Goal: Information Seeking & Learning: Learn about a topic

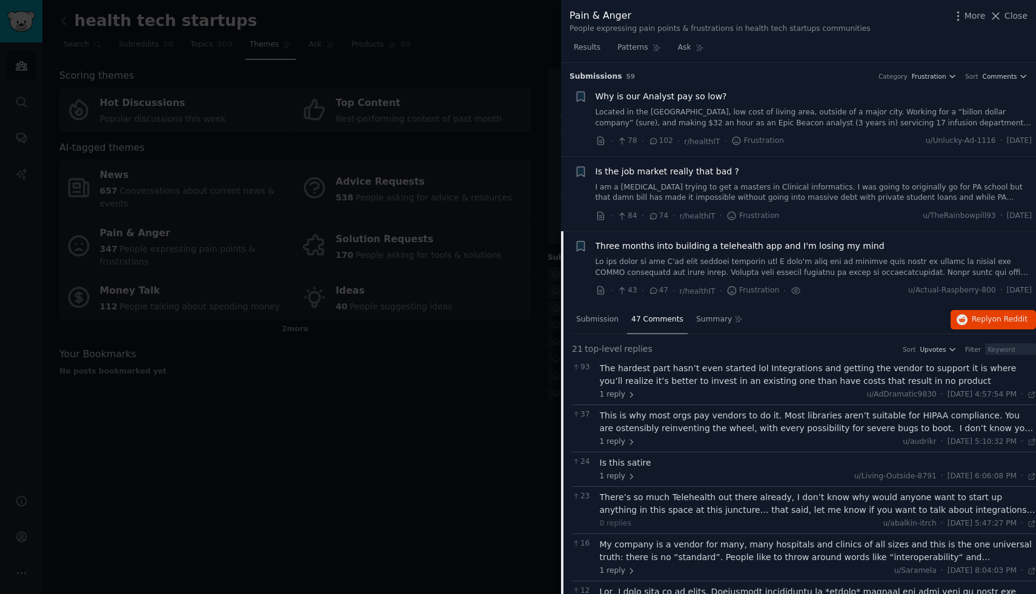
scroll to position [408, 0]
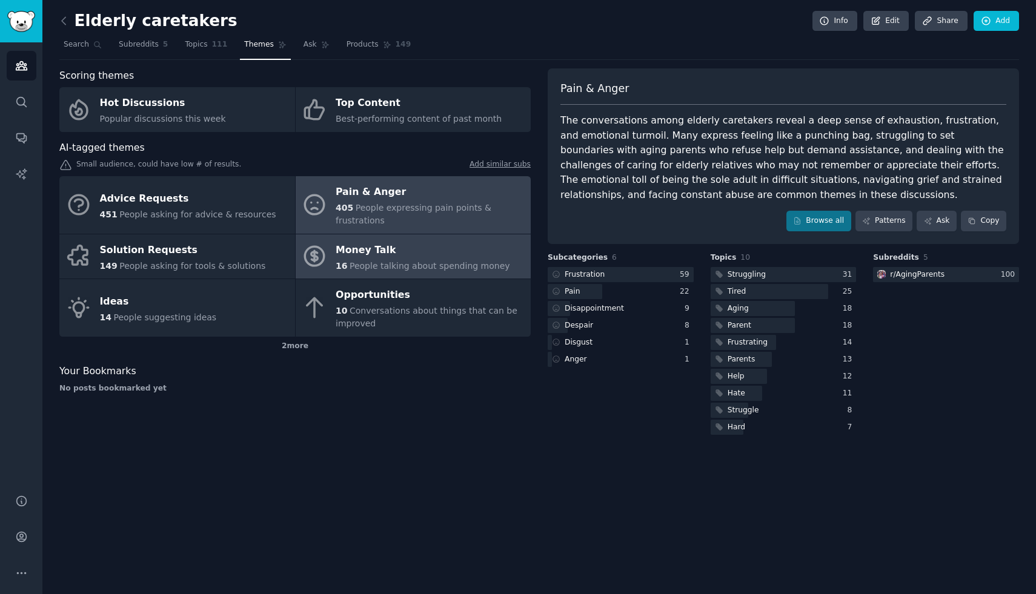
click at [371, 241] on div "Money Talk" at bounding box center [423, 249] width 174 height 19
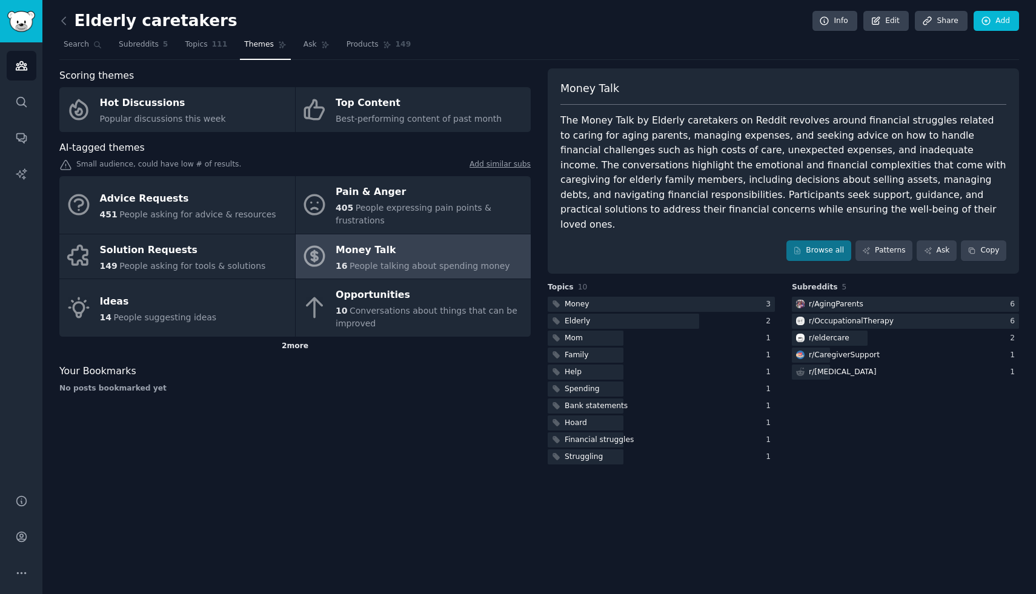
click at [305, 349] on div "2 more" at bounding box center [294, 346] width 471 height 19
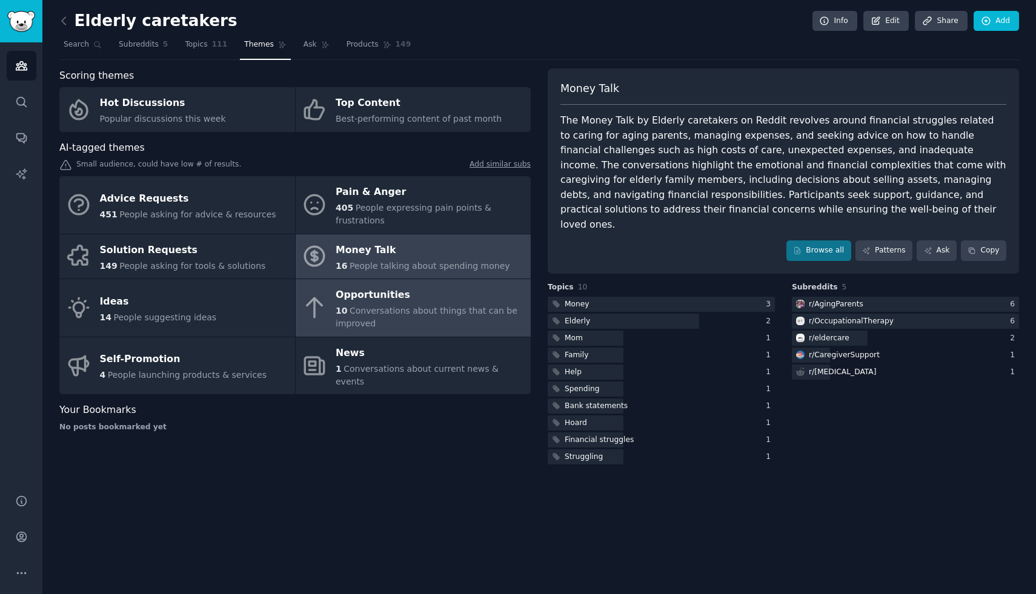
click at [369, 317] on div "10 Conversations about things that can be improved" at bounding box center [430, 317] width 189 height 25
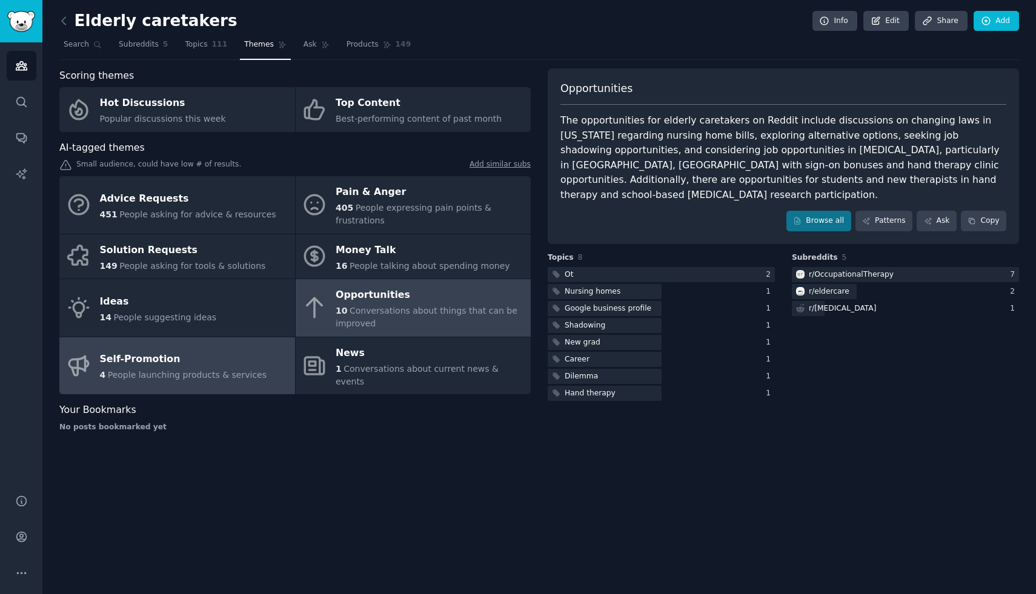
click at [160, 370] on span "People launching products & services" at bounding box center [187, 375] width 159 height 10
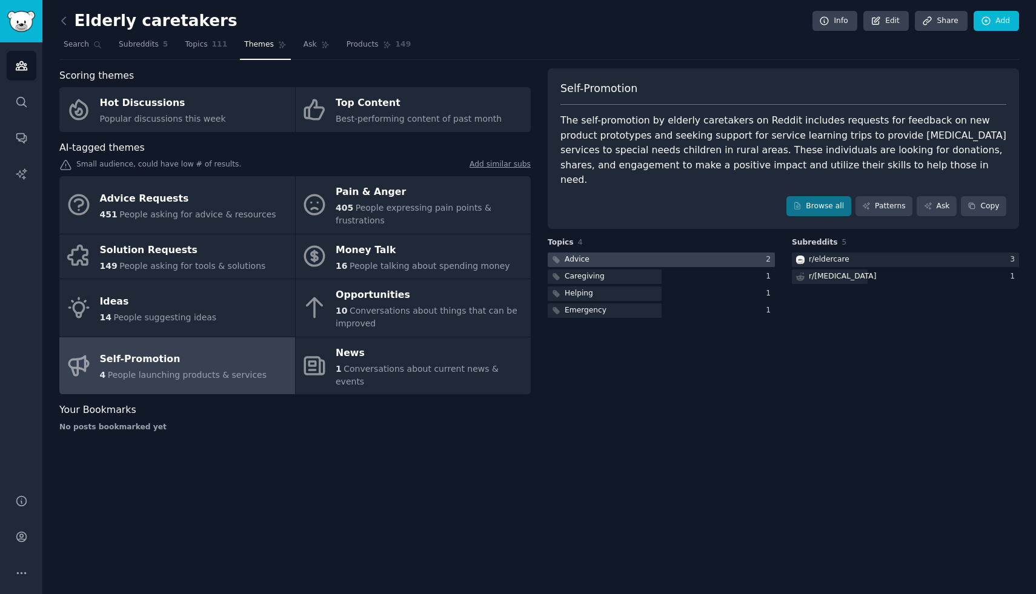
click at [650, 253] on div at bounding box center [660, 260] width 227 height 15
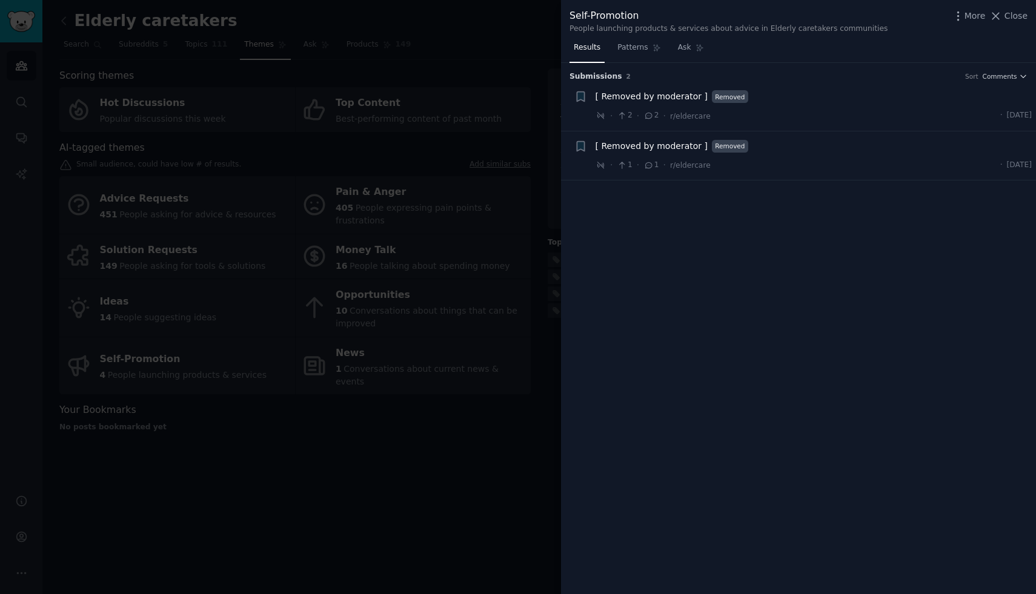
click at [403, 524] on div at bounding box center [518, 297] width 1036 height 594
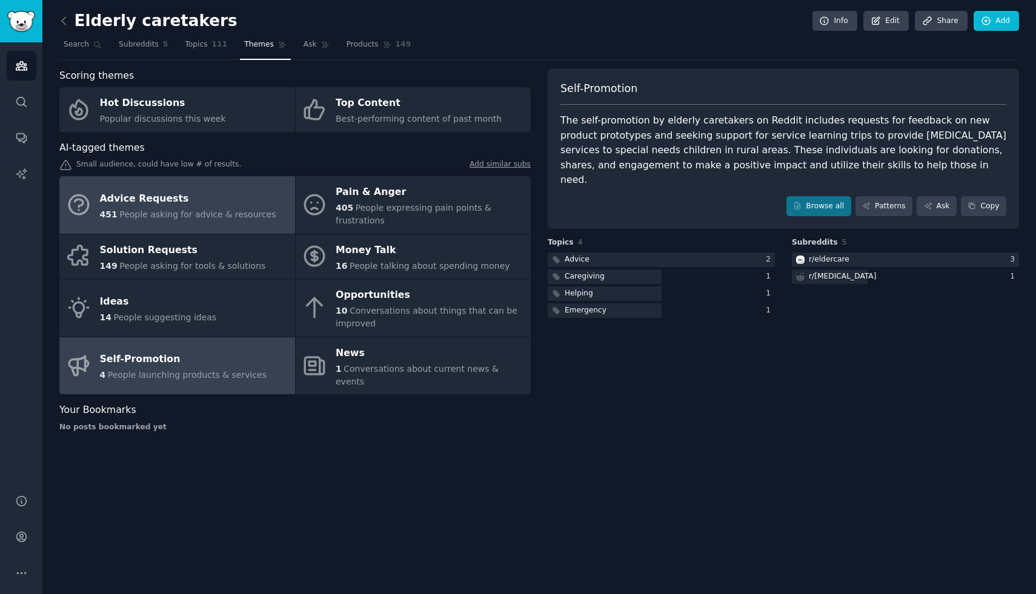
click at [240, 192] on div "Advice Requests" at bounding box center [188, 198] width 176 height 19
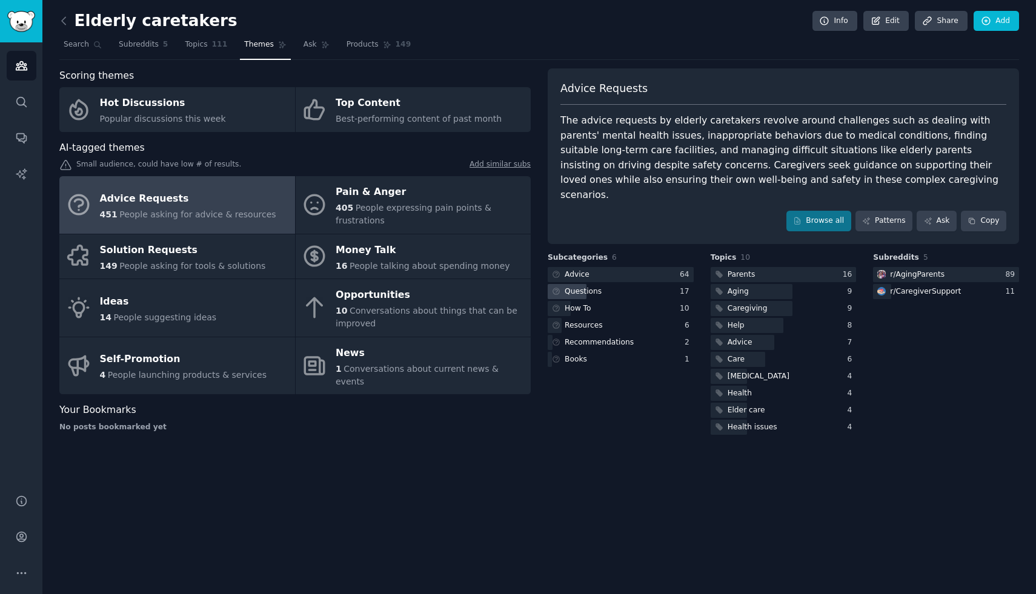
click at [590, 286] on div "Questions" at bounding box center [582, 291] width 37 height 11
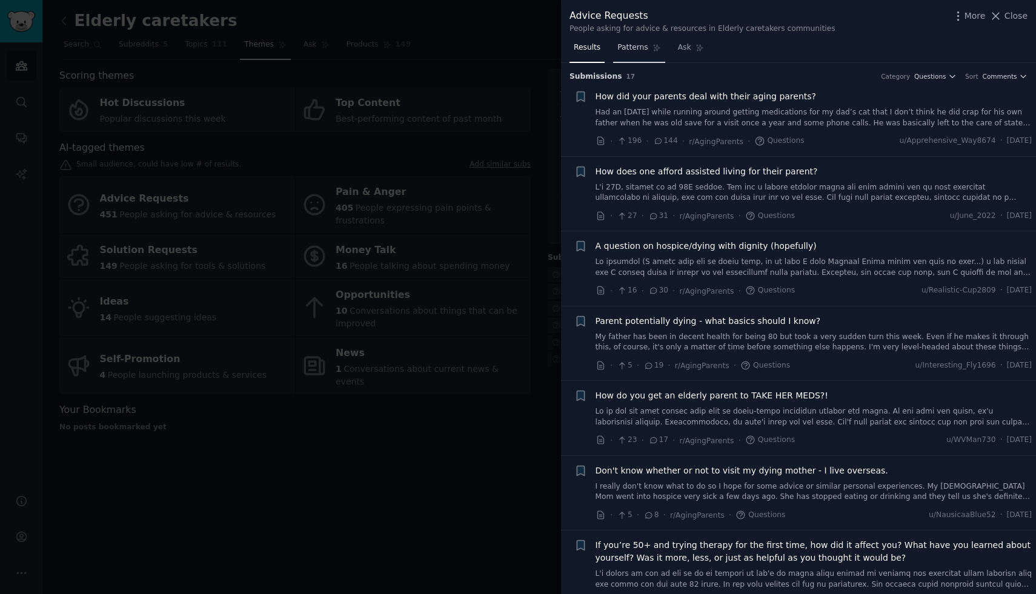
click at [629, 42] on span "Patterns" at bounding box center [632, 47] width 30 height 11
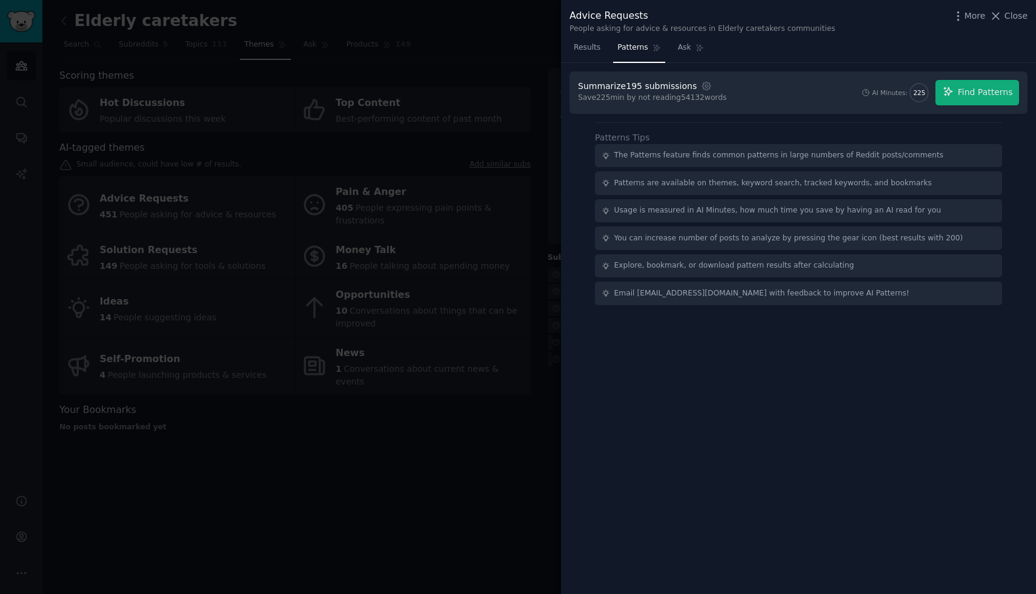
click at [527, 407] on div at bounding box center [518, 297] width 1036 height 594
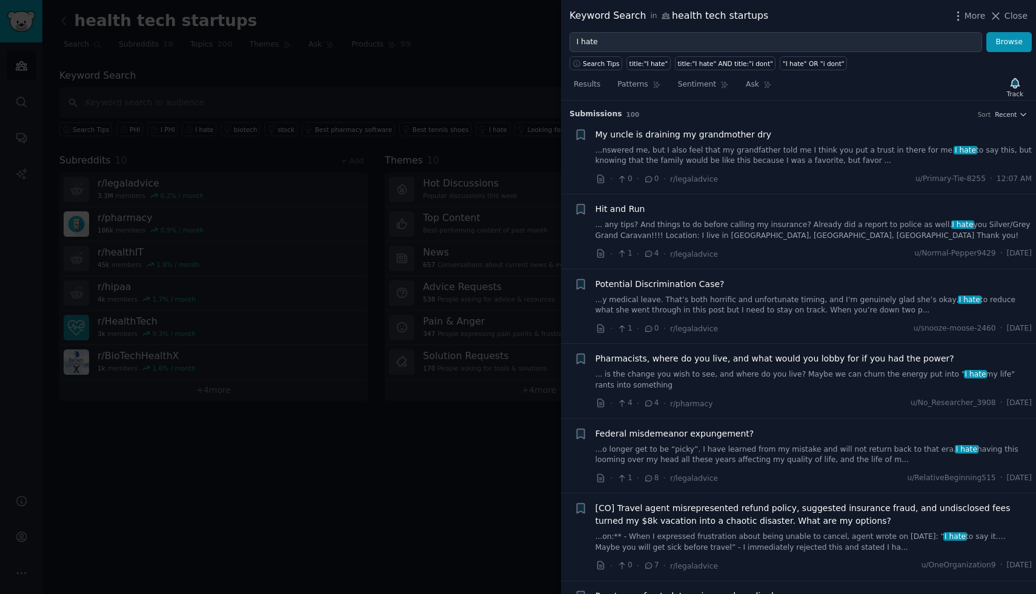
click at [368, 456] on div at bounding box center [518, 297] width 1036 height 594
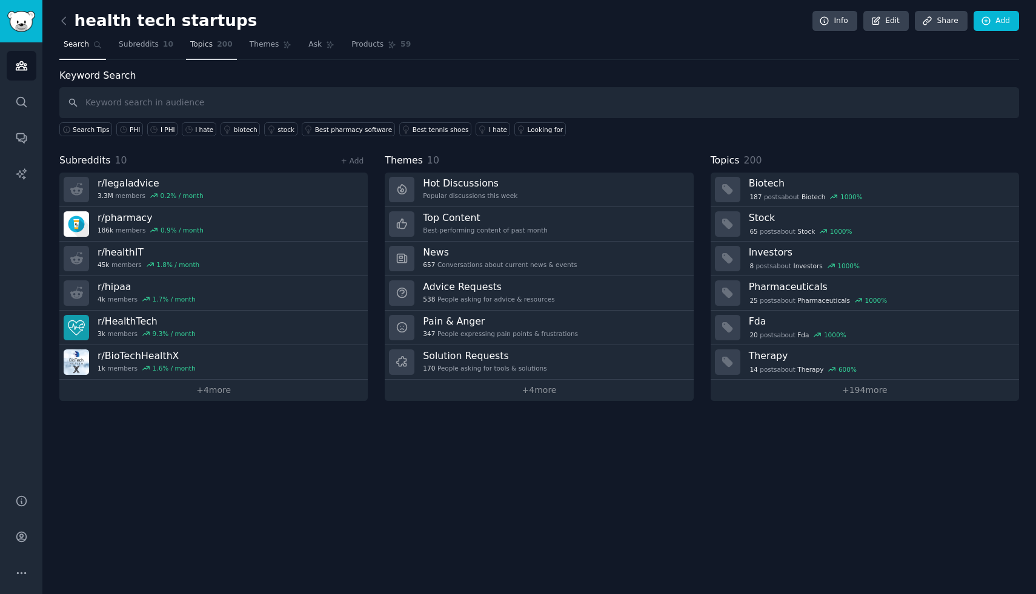
click at [186, 48] on link "Topics 200" at bounding box center [211, 47] width 51 height 25
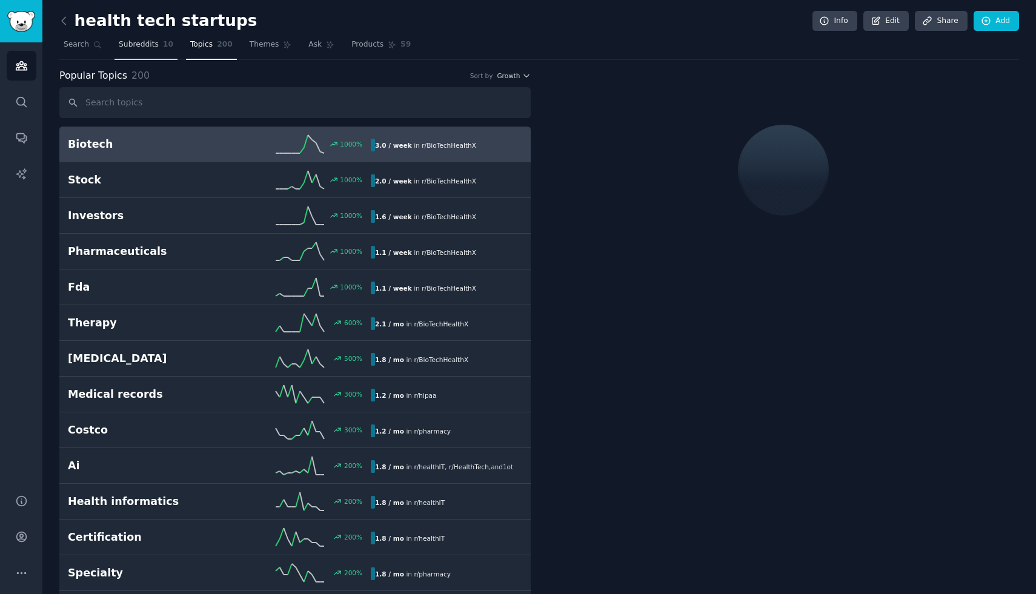
click at [149, 44] on span "Subreddits" at bounding box center [139, 44] width 40 height 11
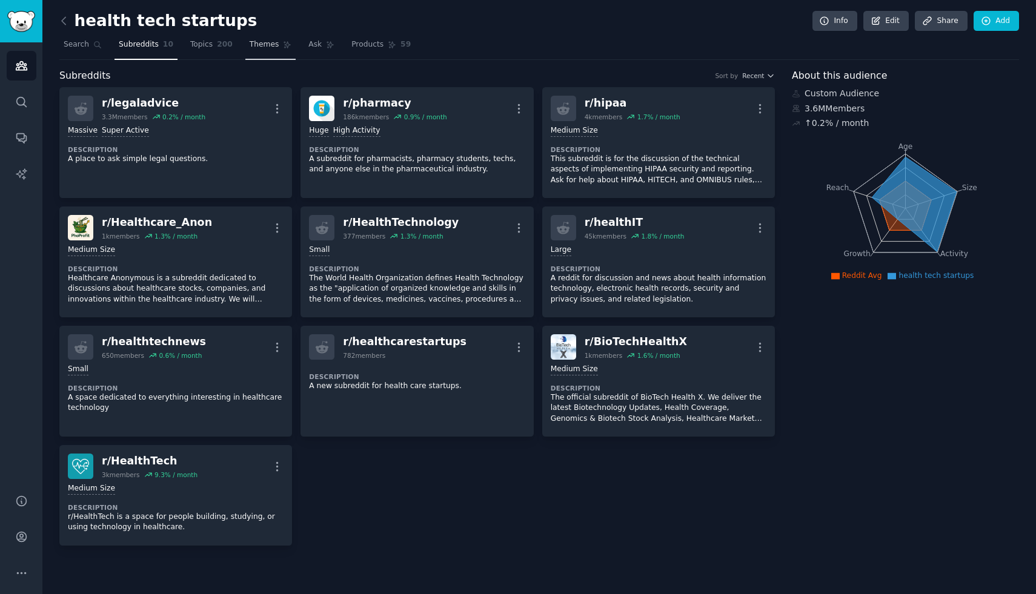
click at [272, 49] on span "Themes" at bounding box center [265, 44] width 30 height 11
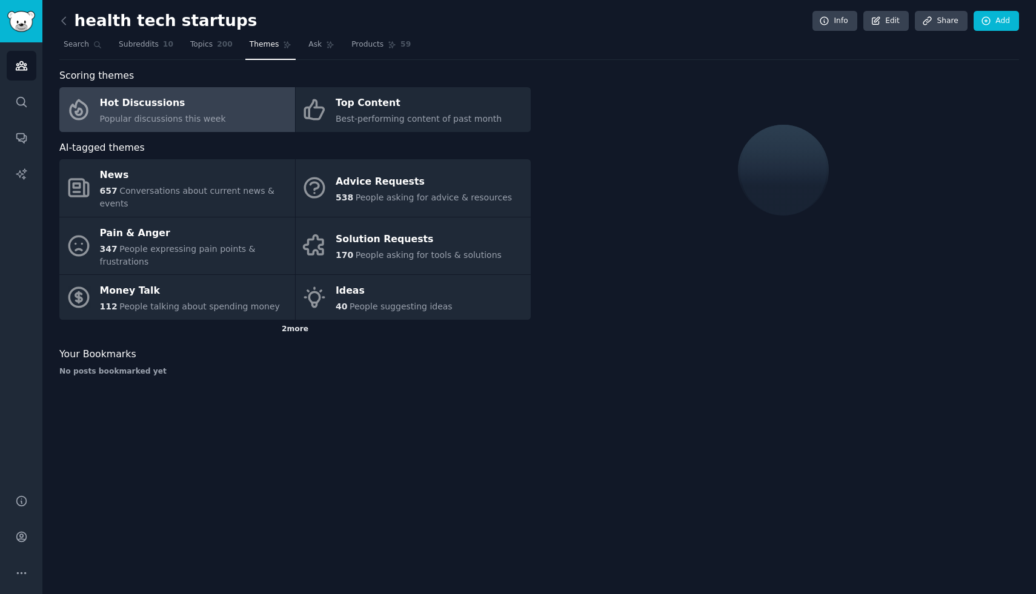
click at [294, 320] on div "2 more" at bounding box center [294, 329] width 471 height 19
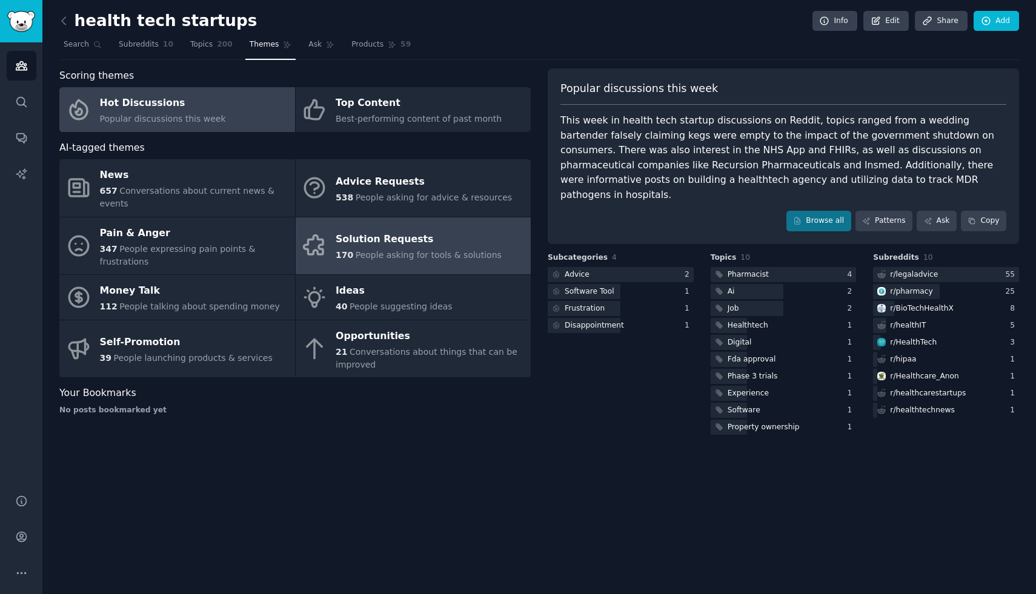
click at [394, 250] on span "People asking for tools & solutions" at bounding box center [428, 255] width 146 height 10
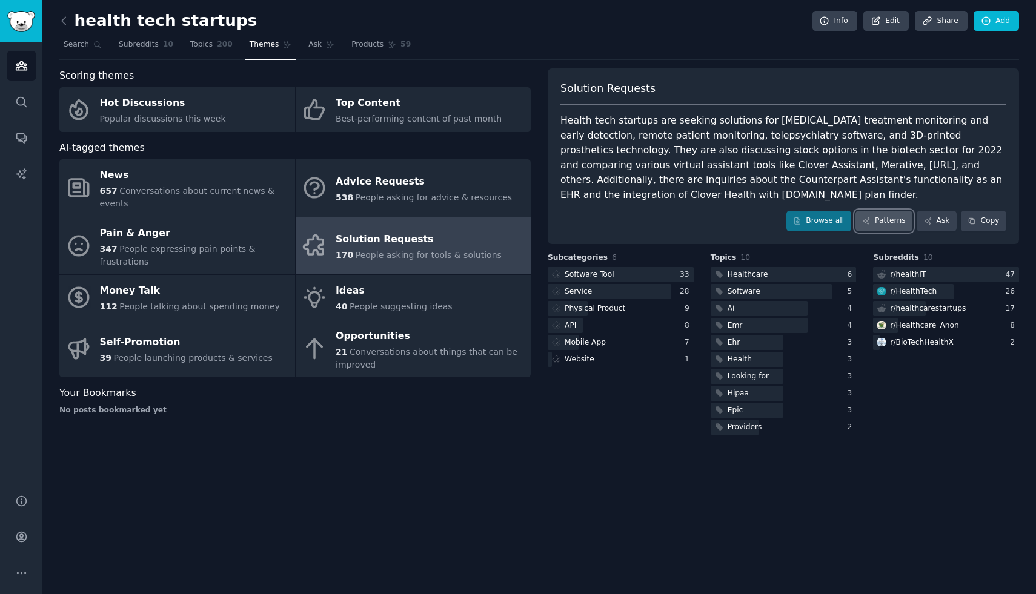
click at [885, 225] on link "Patterns" at bounding box center [883, 221] width 57 height 21
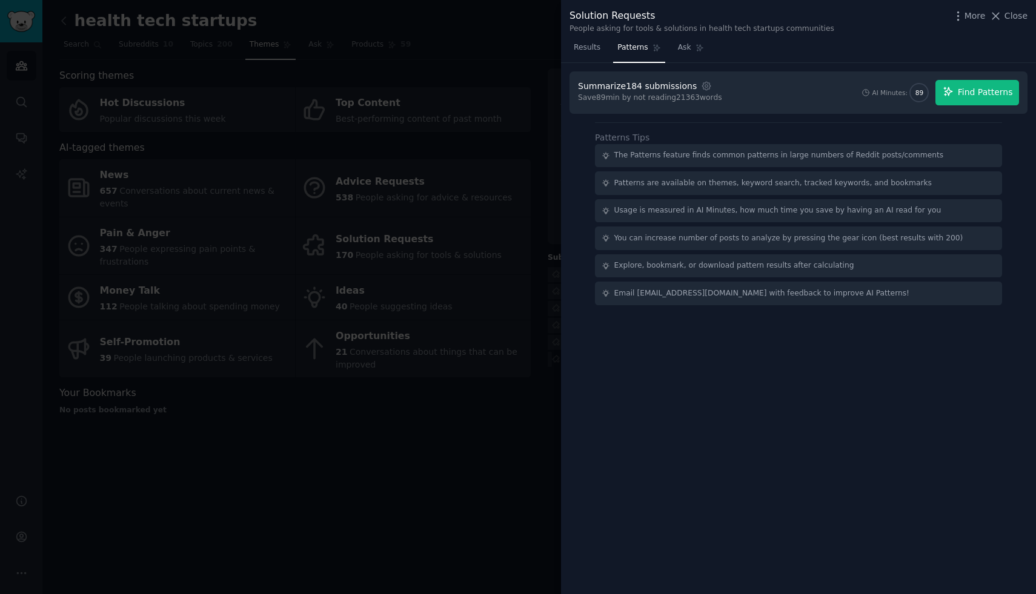
click at [970, 90] on span "Find Patterns" at bounding box center [984, 92] width 55 height 13
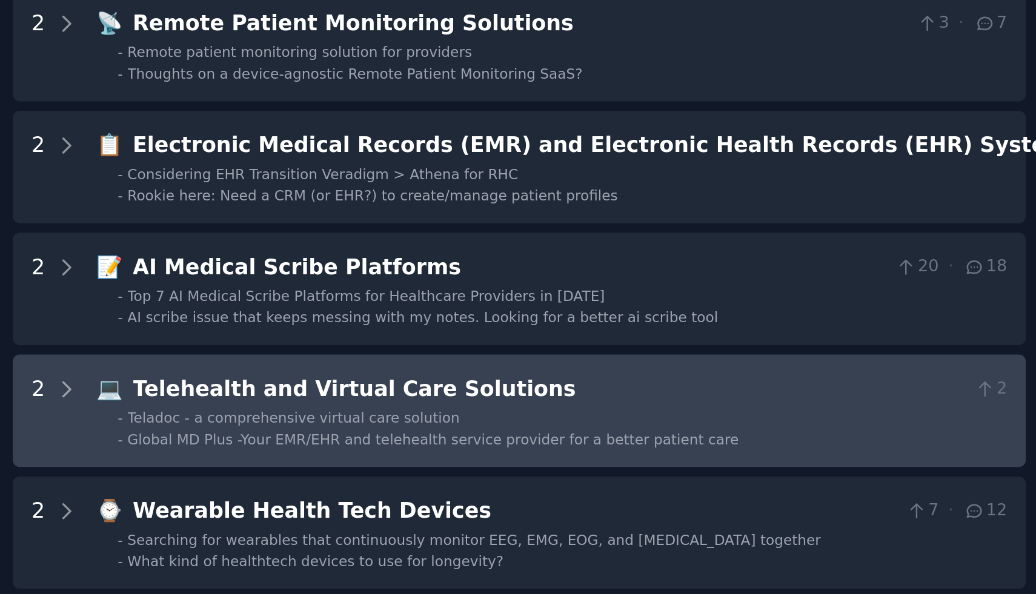
scroll to position [57, 0]
